Goal: Navigation & Orientation: Understand site structure

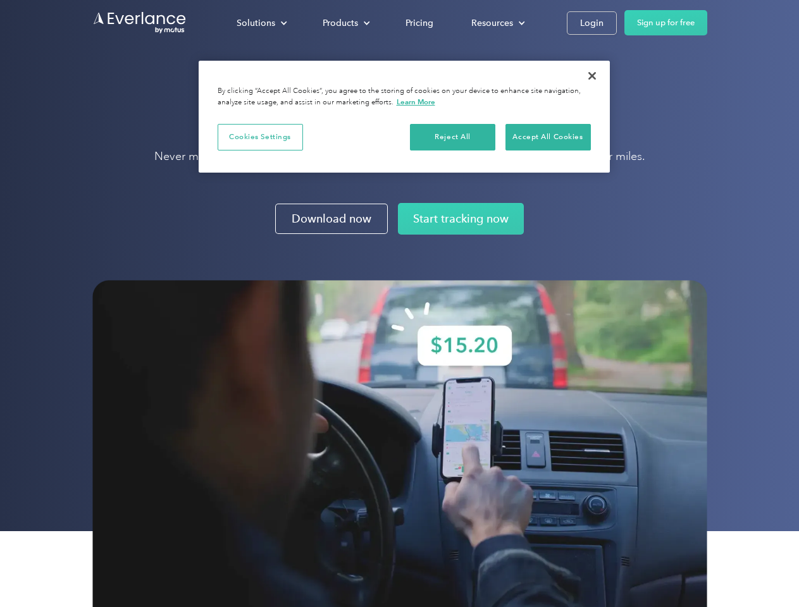
click at [399, 304] on img at bounding box center [399, 459] width 615 height 359
click at [261, 23] on div "Solutions" at bounding box center [256, 23] width 39 height 16
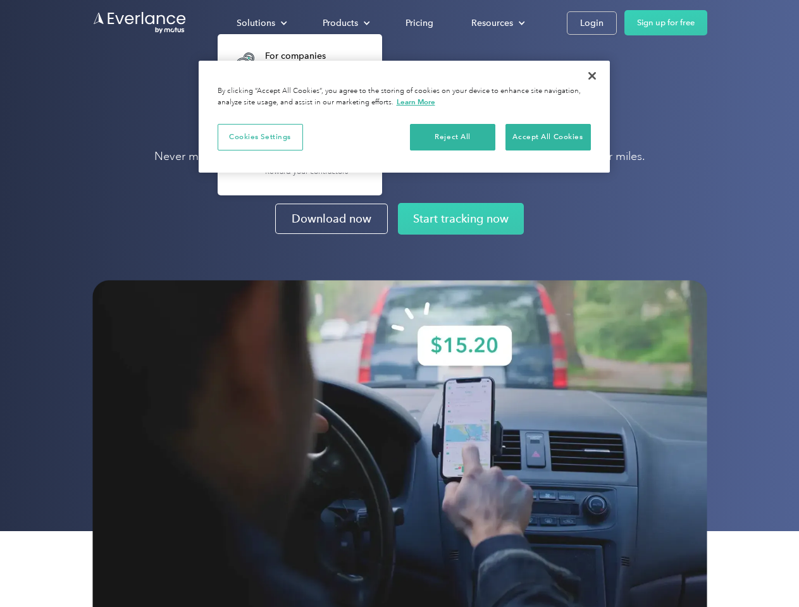
click at [345, 23] on div "Products" at bounding box center [340, 23] width 35 height 16
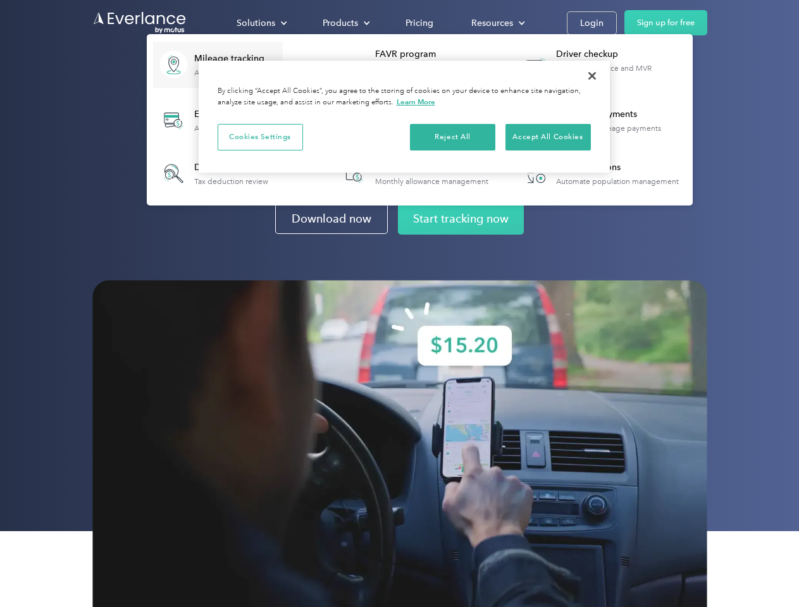
click at [497, 23] on div "Resources" at bounding box center [492, 23] width 42 height 16
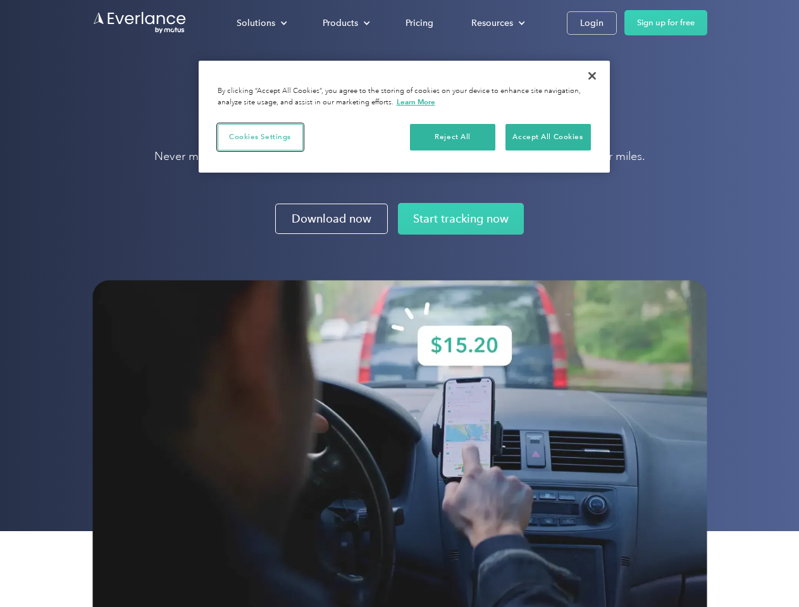
click at [260, 137] on button "Cookies Settings" at bounding box center [260, 137] width 85 height 27
click at [0, 0] on div "When you visit any website, it may store or retrieve information on your browse…" at bounding box center [0, 0] width 0 height 0
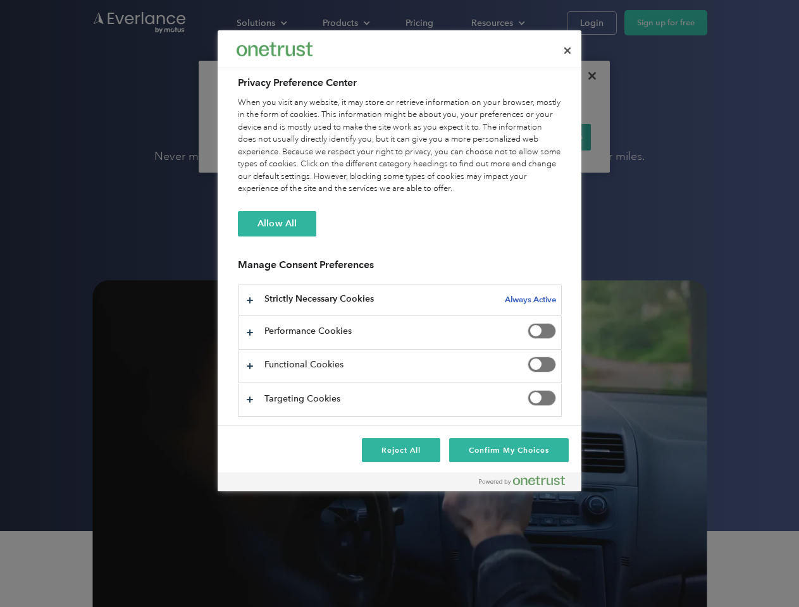
click at [548, 137] on div "When you visit any website, it may store or retrieve information on your browse…" at bounding box center [400, 146] width 324 height 99
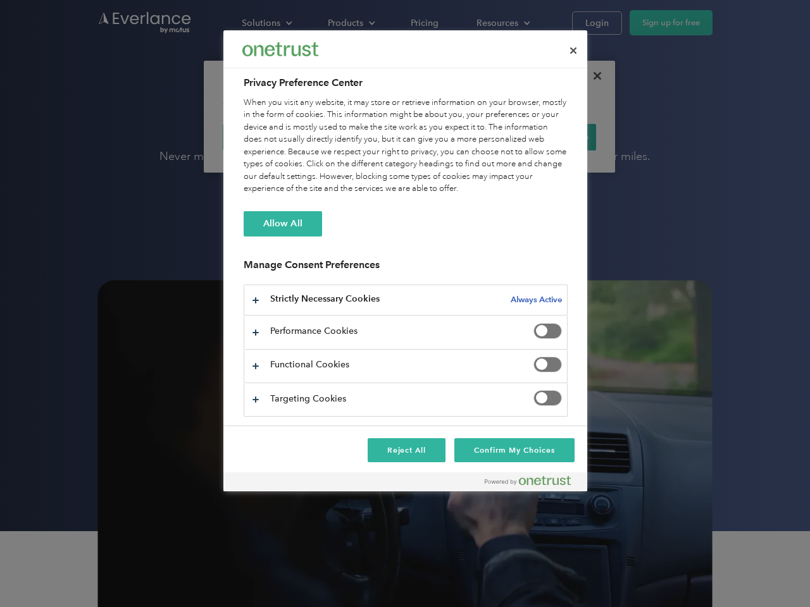
click at [592, 76] on div at bounding box center [405, 303] width 810 height 607
